Goal: Information Seeking & Learning: Learn about a topic

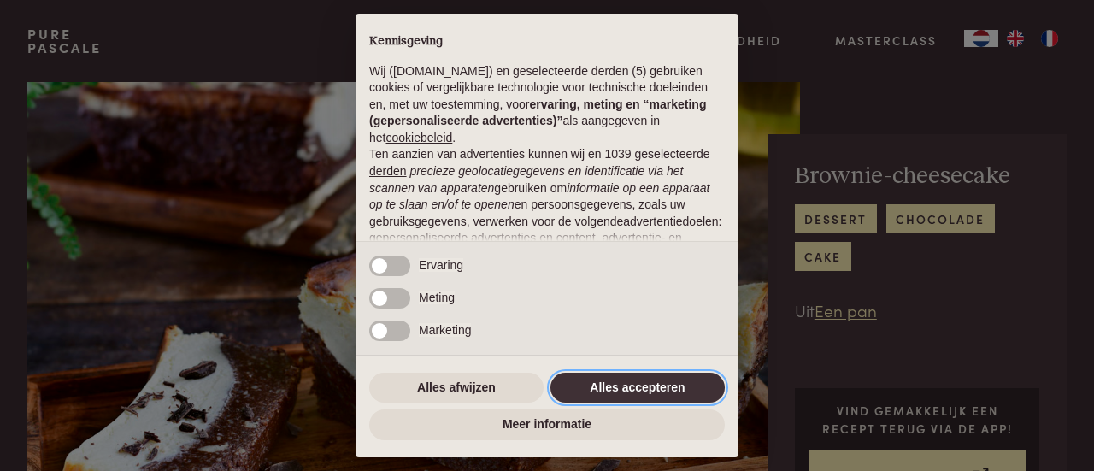
click at [598, 399] on button "Alles accepteren" at bounding box center [638, 388] width 174 height 31
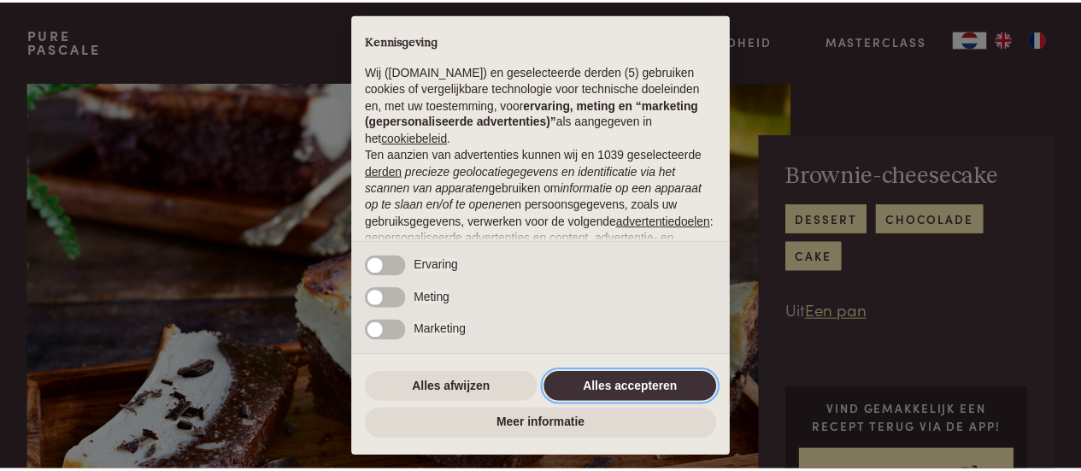
scroll to position [215, 0]
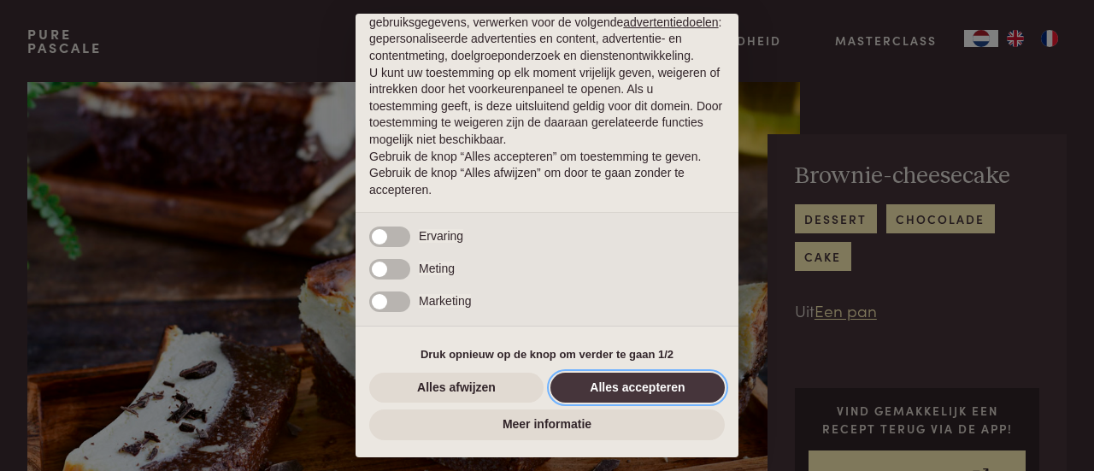
click at [612, 386] on button "Alles accepteren" at bounding box center [638, 388] width 174 height 31
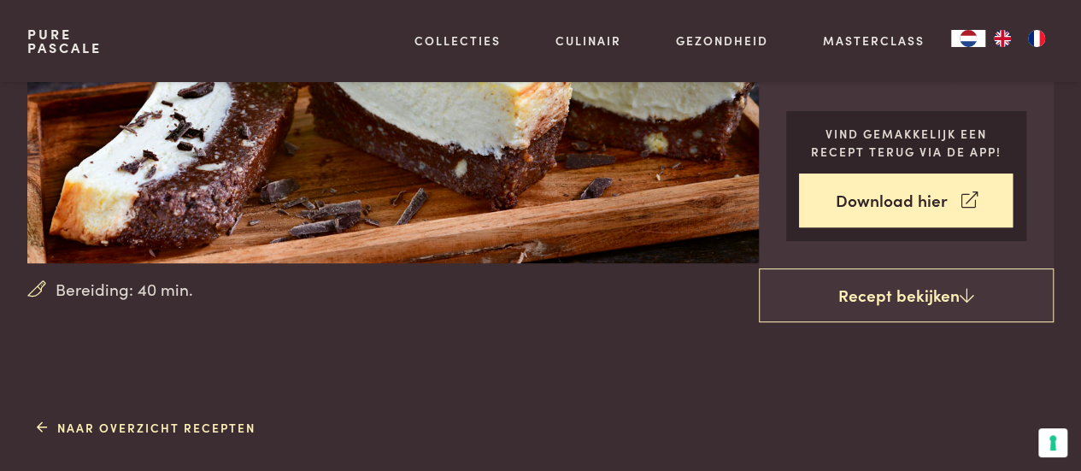
scroll to position [0, 0]
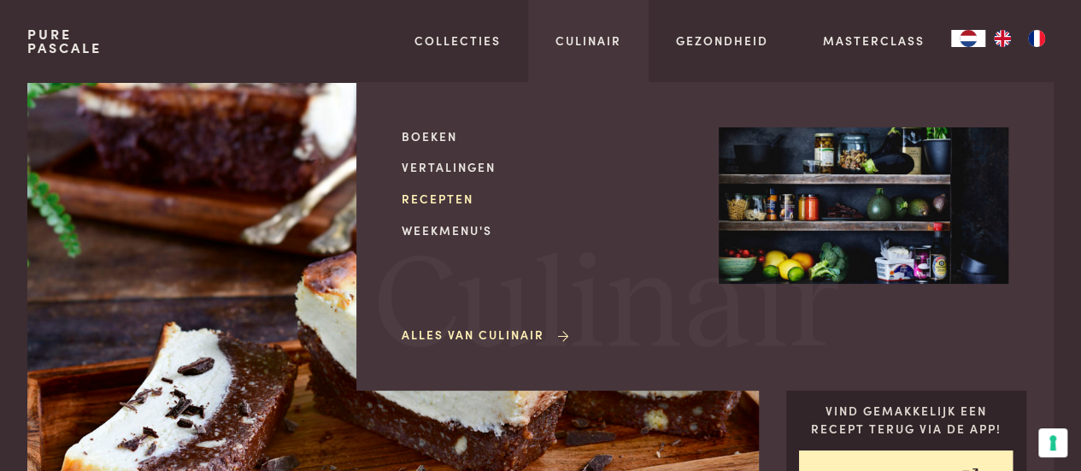
click at [448, 200] on link "Recepten" at bounding box center [547, 199] width 290 height 18
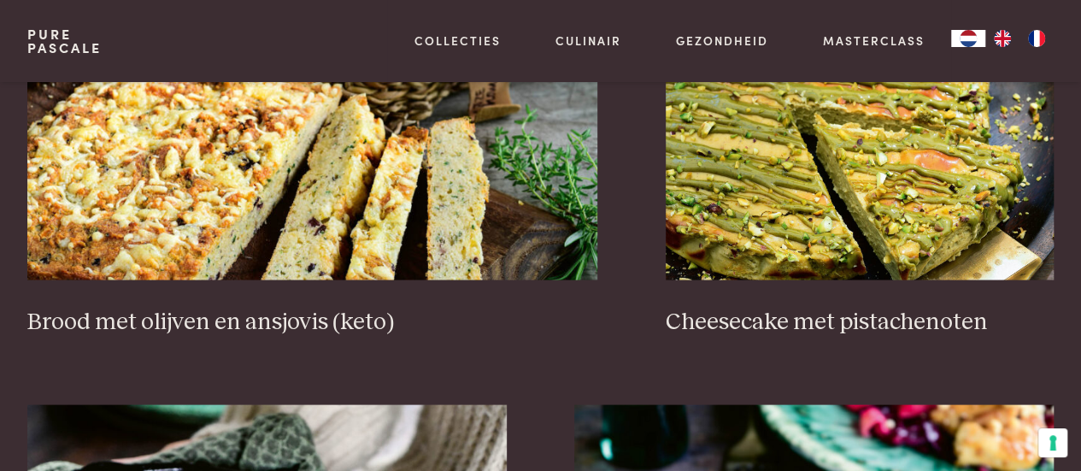
scroll to position [1613, 0]
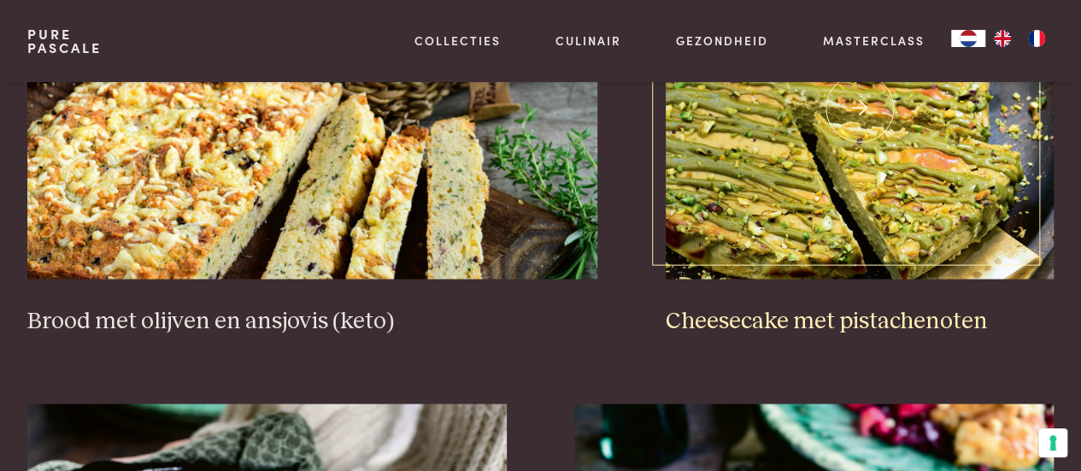
click at [761, 317] on h3 "Cheesecake met pistachenoten" at bounding box center [860, 321] width 388 height 30
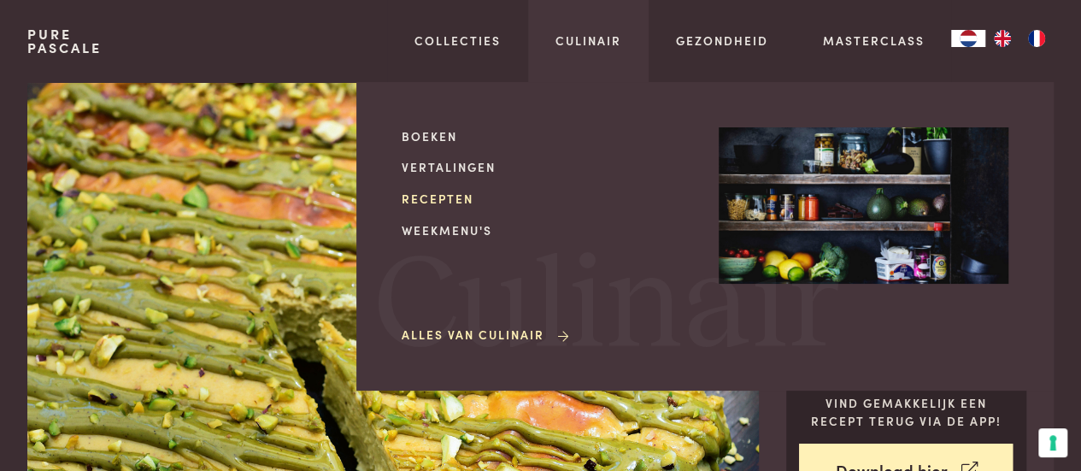
click at [463, 197] on link "Recepten" at bounding box center [547, 199] width 290 height 18
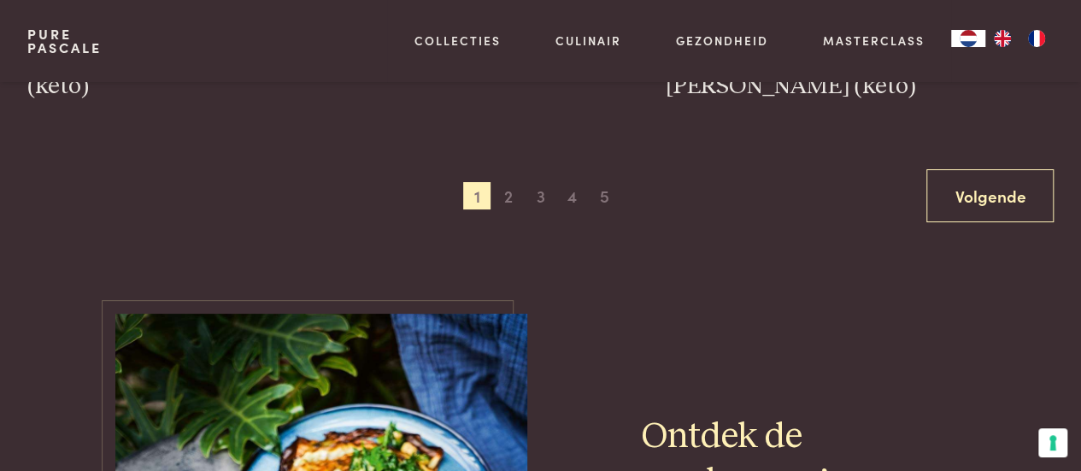
scroll to position [3279, 0]
drag, startPoint x: 0, startPoint y: 0, endPoint x: 562, endPoint y: 246, distance: 613.3
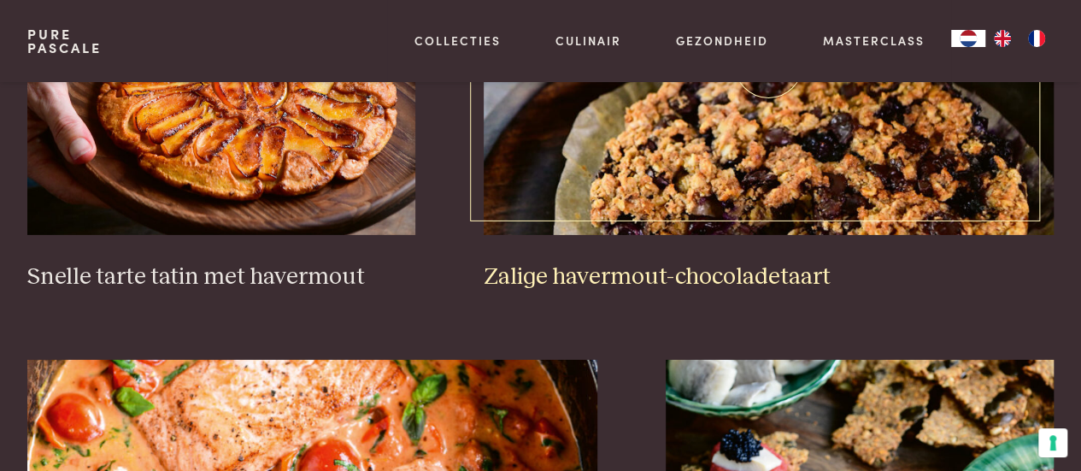
scroll to position [2589, 0]
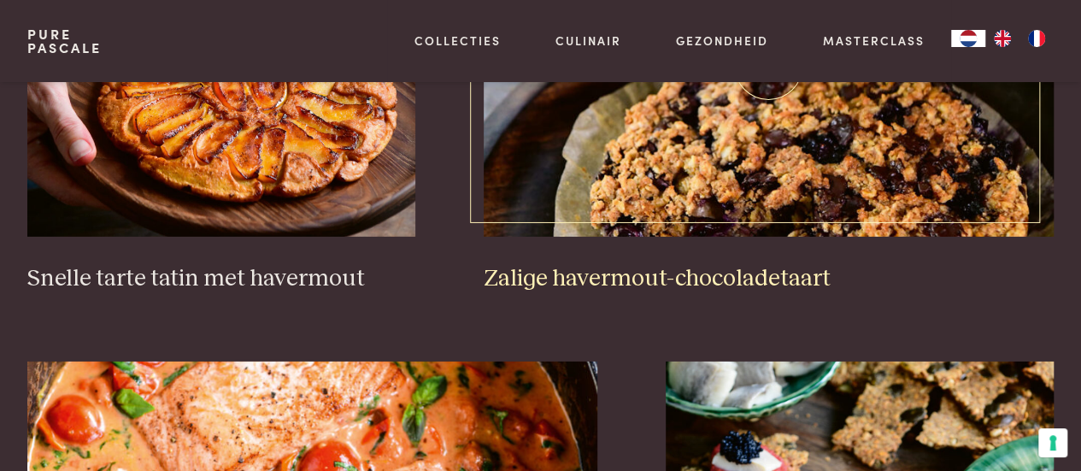
click at [723, 174] on img at bounding box center [769, 66] width 571 height 342
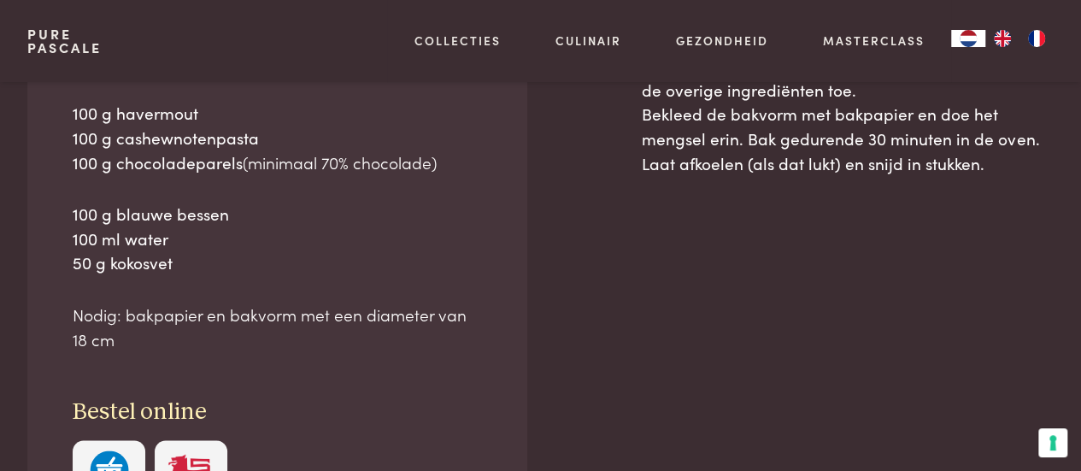
scroll to position [921, 0]
